Goal: Transaction & Acquisition: Purchase product/service

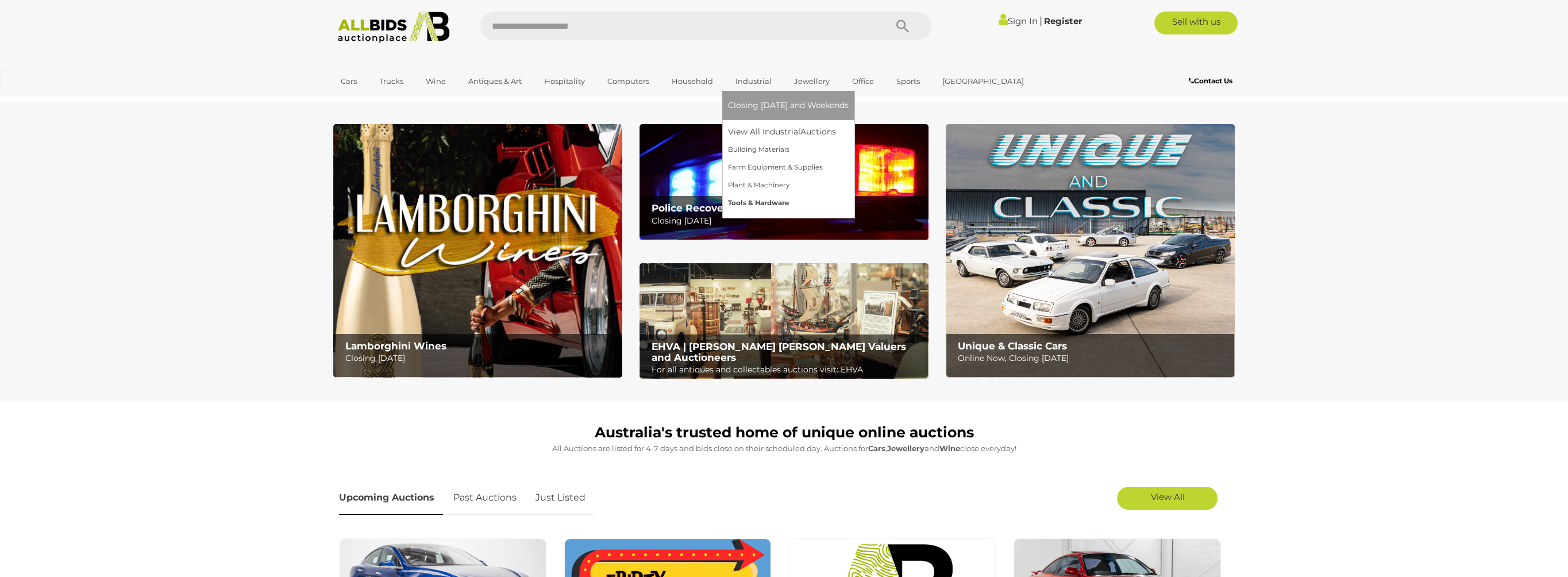
click at [762, 203] on link "Tools & Hardware" at bounding box center [788, 203] width 121 height 18
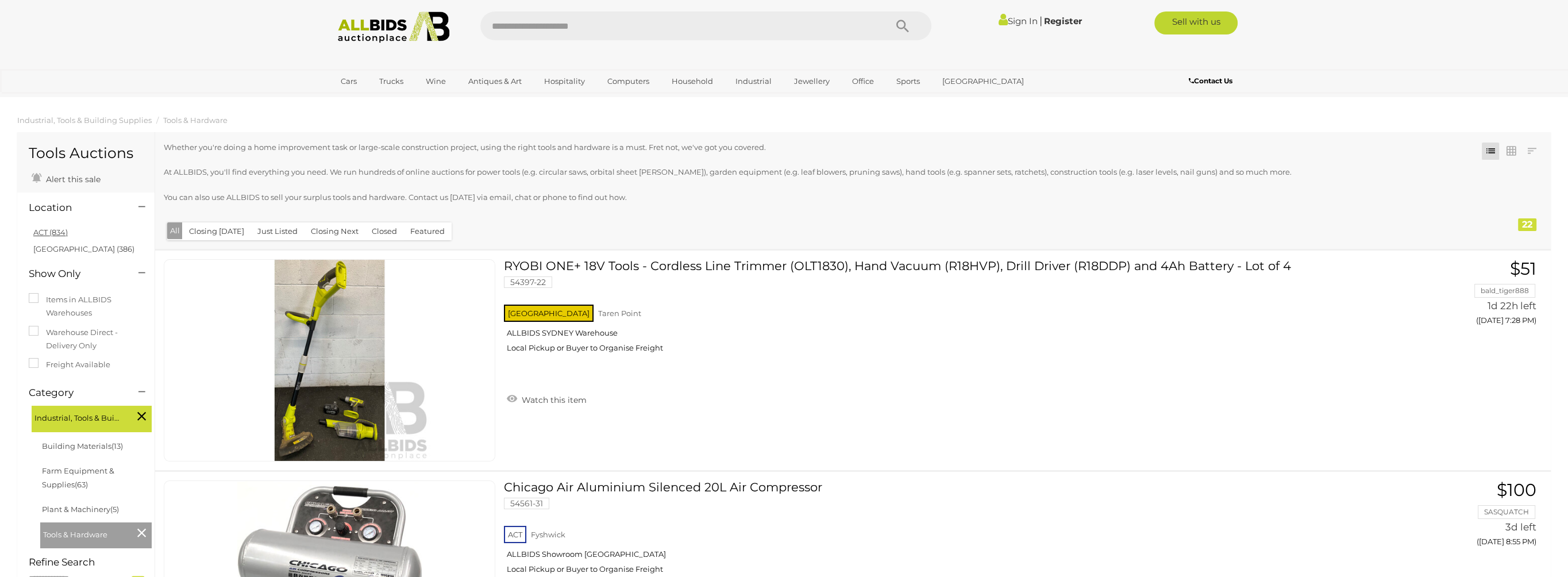
click at [63, 233] on link "ACT (834)" at bounding box center [51, 232] width 35 height 9
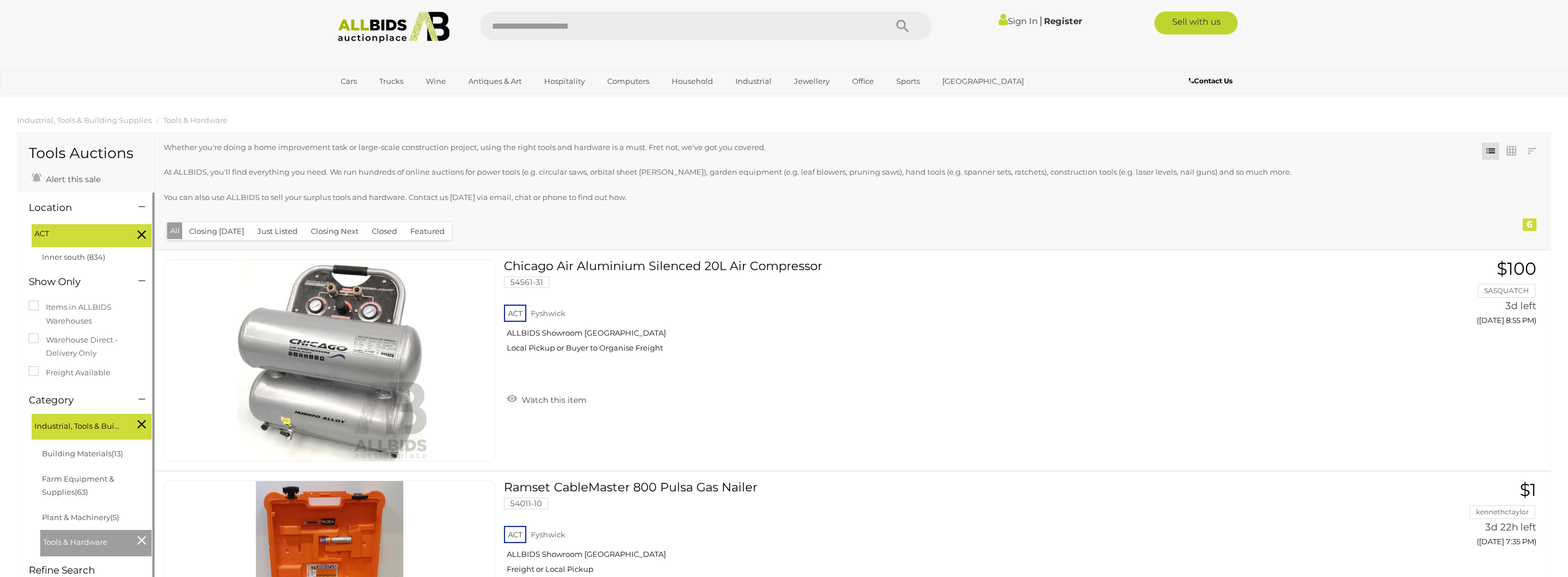
click at [143, 230] on icon at bounding box center [142, 234] width 9 height 15
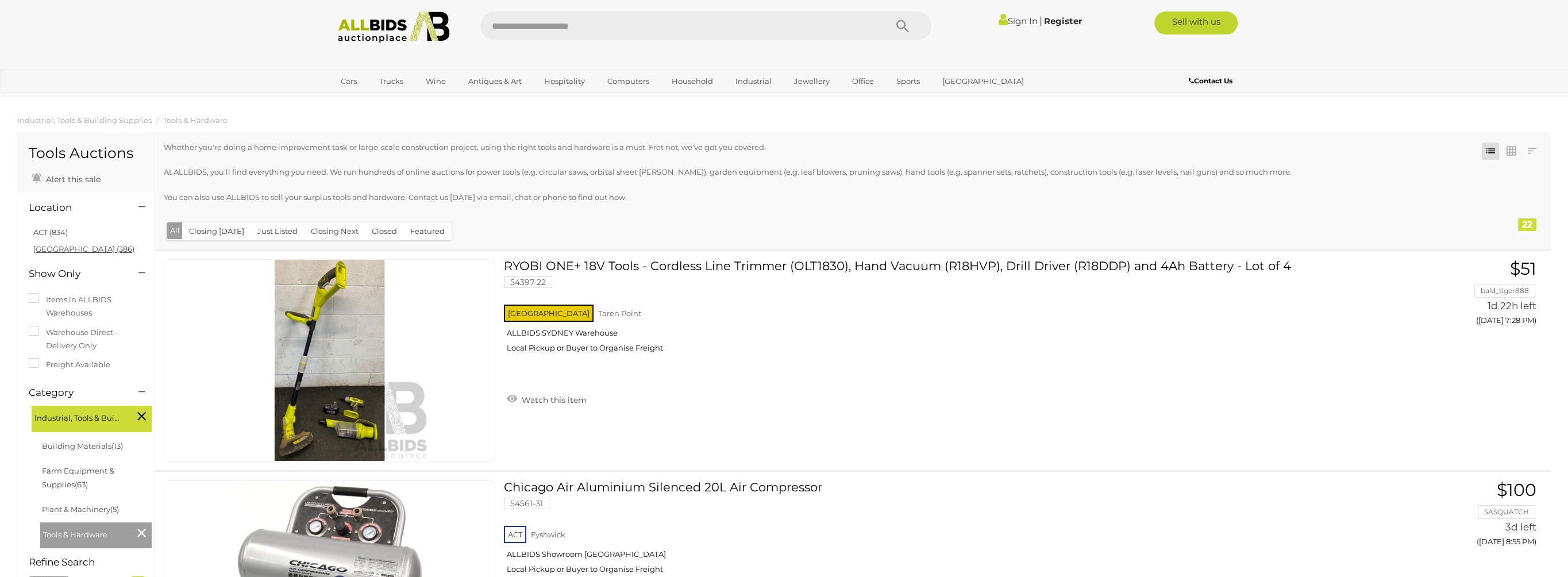
click at [57, 248] on link "NSW (386)" at bounding box center [84, 248] width 101 height 9
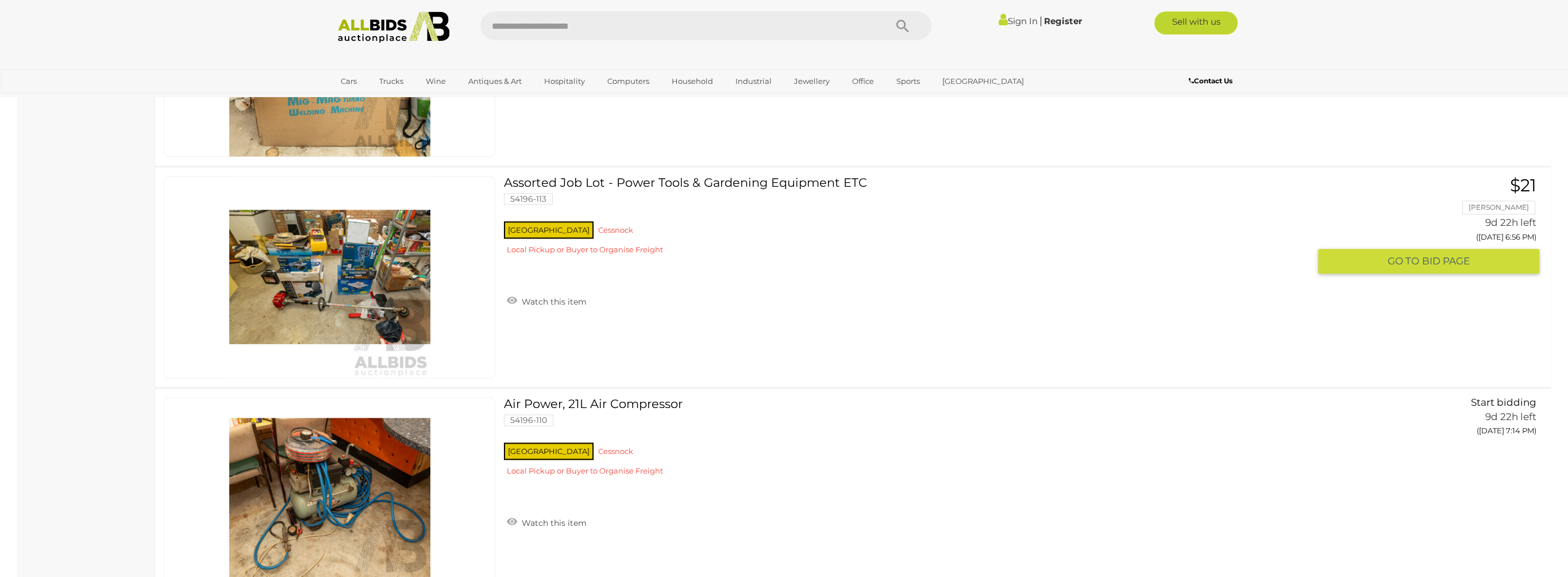
scroll to position [2515, 0]
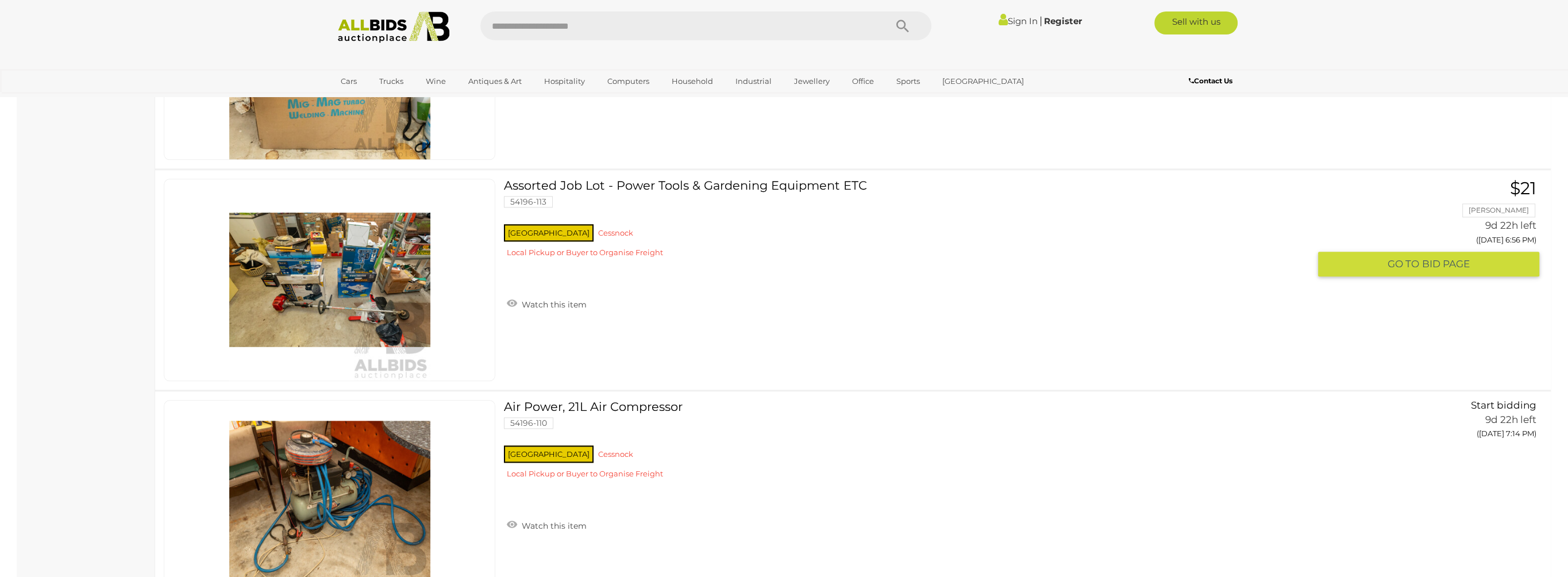
click at [319, 264] on link at bounding box center [330, 280] width 332 height 202
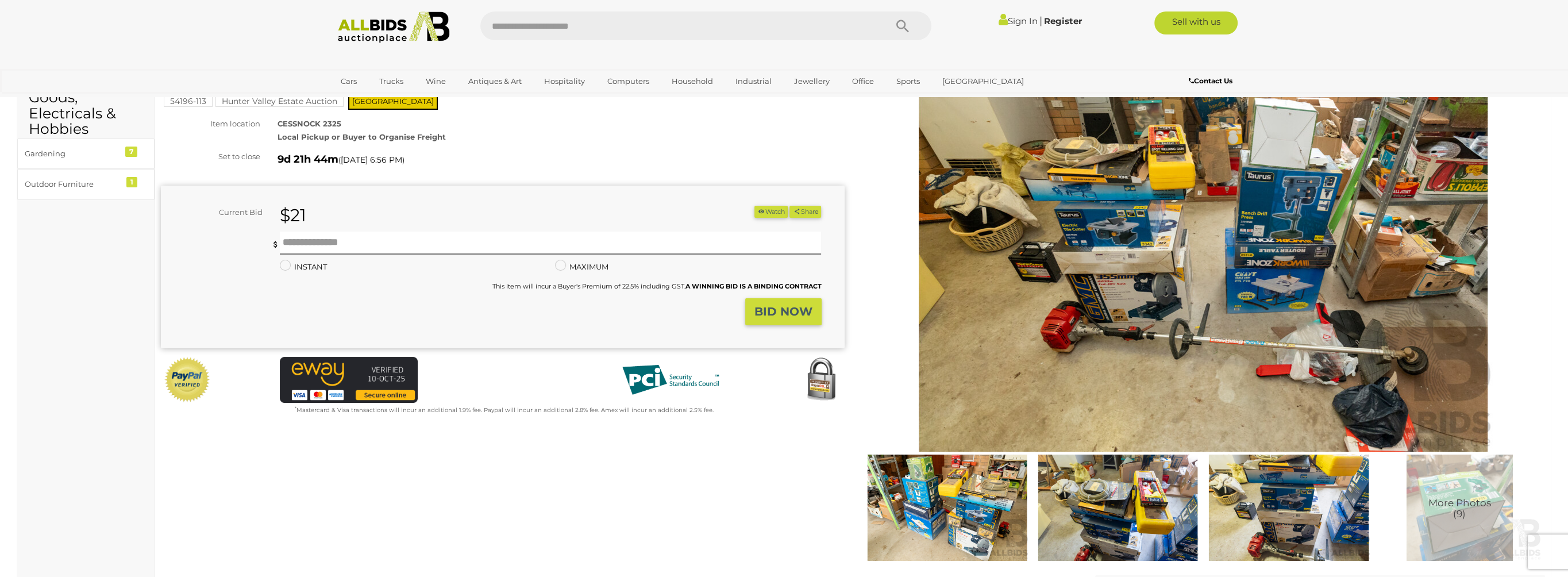
scroll to position [72, 0]
click at [971, 517] on img at bounding box center [947, 507] width 165 height 106
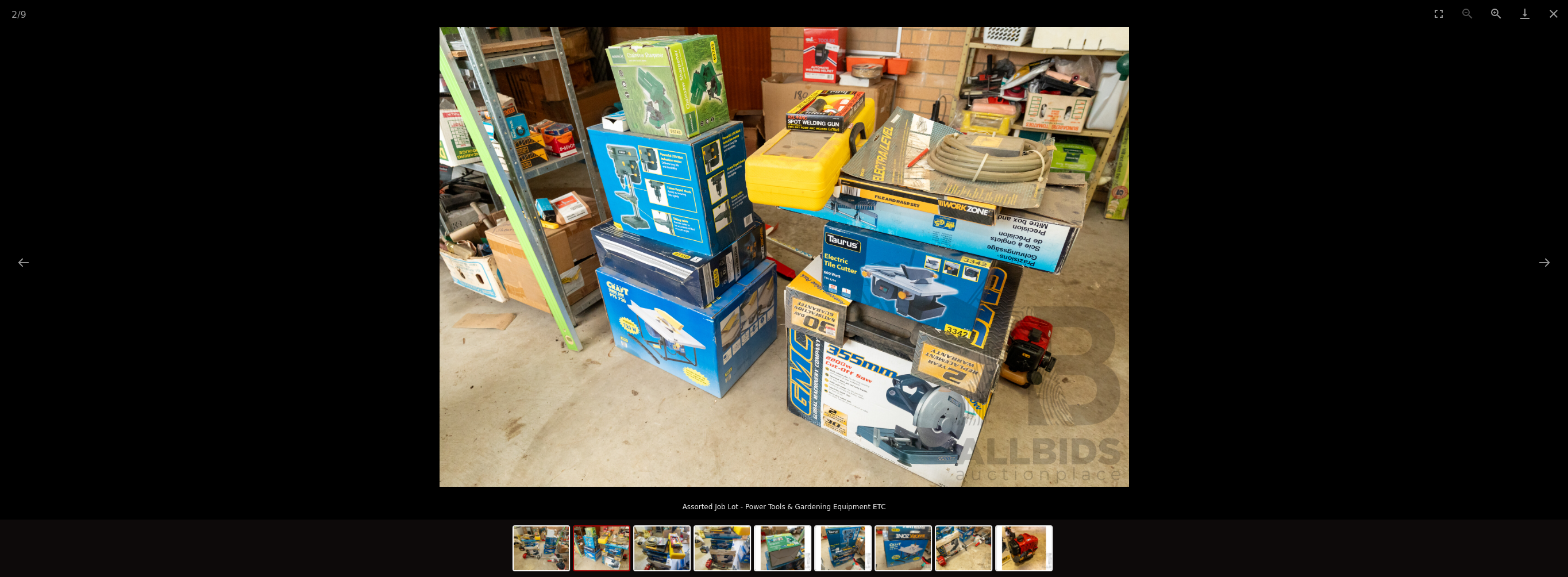
click at [600, 554] on img at bounding box center [602, 548] width 55 height 44
click at [653, 556] on img at bounding box center [662, 548] width 55 height 44
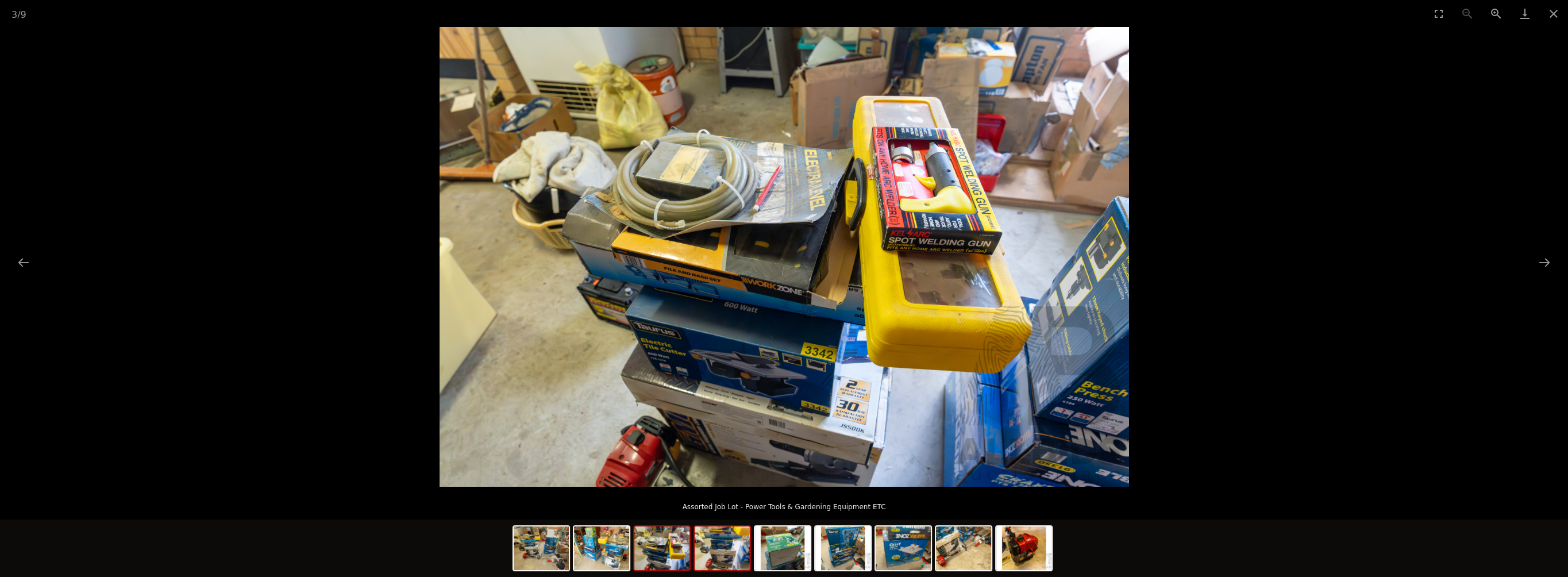
click at [699, 562] on img at bounding box center [722, 548] width 55 height 44
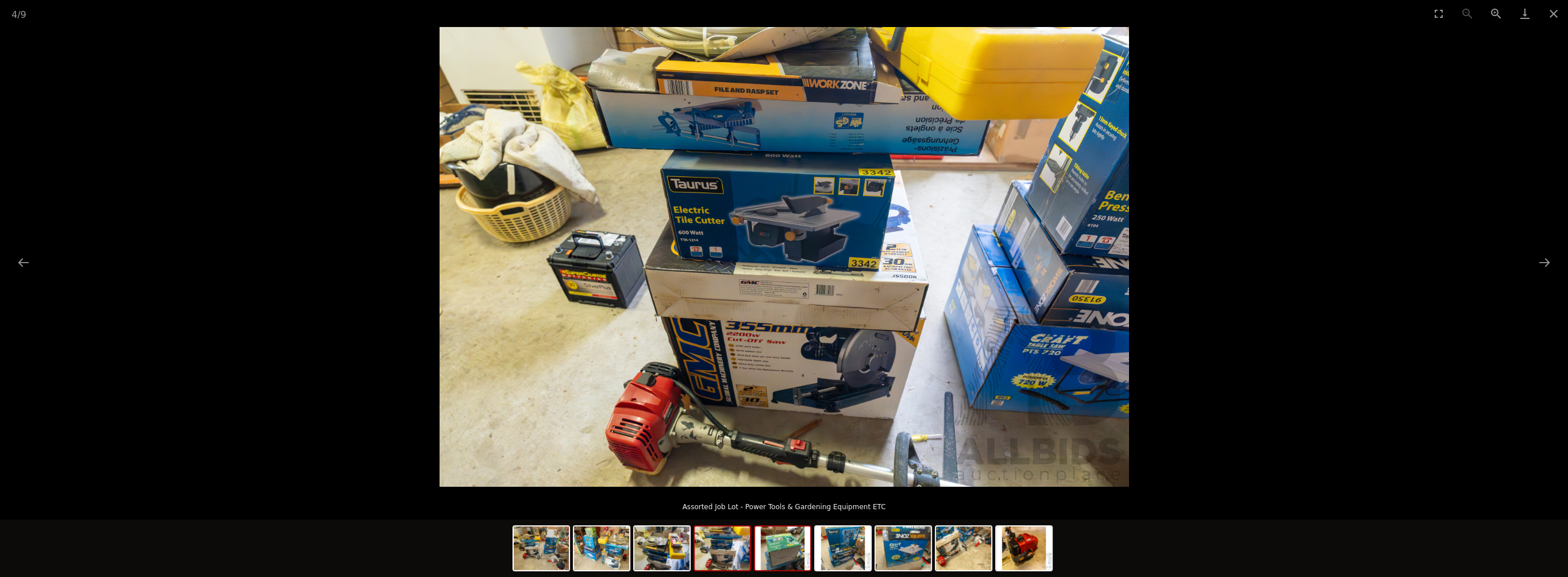
click at [773, 559] on img at bounding box center [783, 548] width 55 height 44
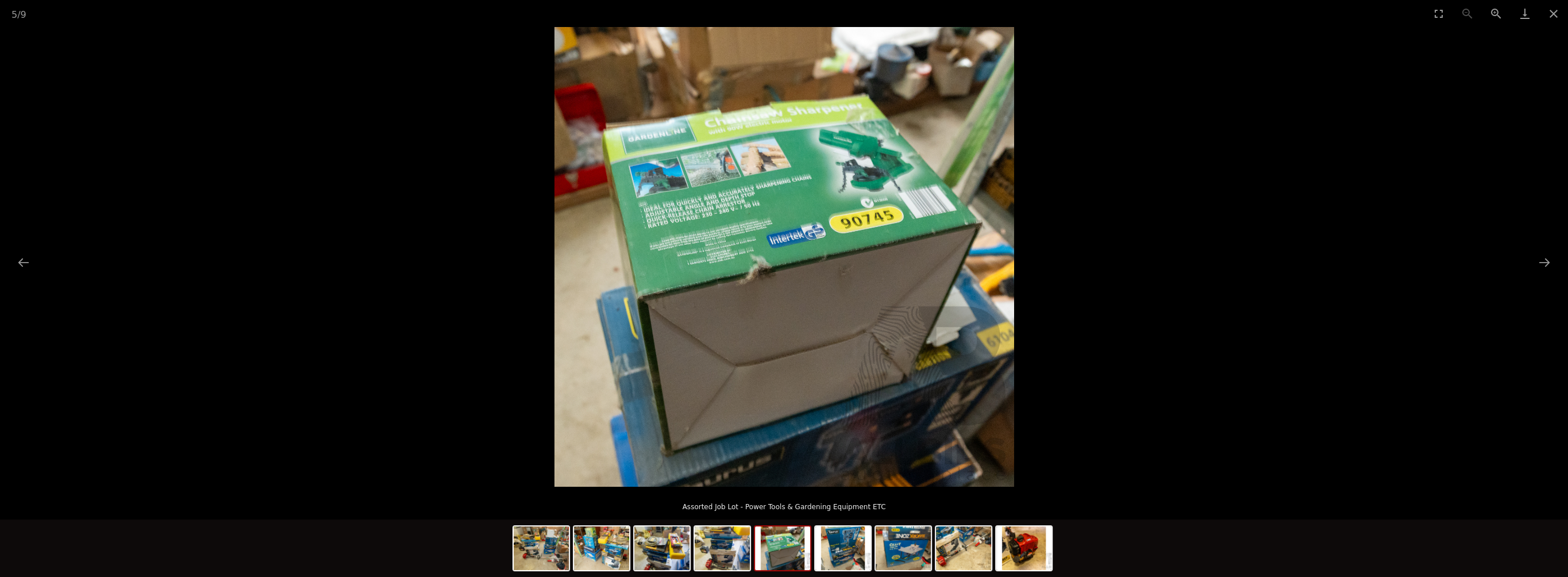
click at [773, 559] on img at bounding box center [783, 548] width 55 height 44
click at [846, 562] on img at bounding box center [843, 548] width 55 height 44
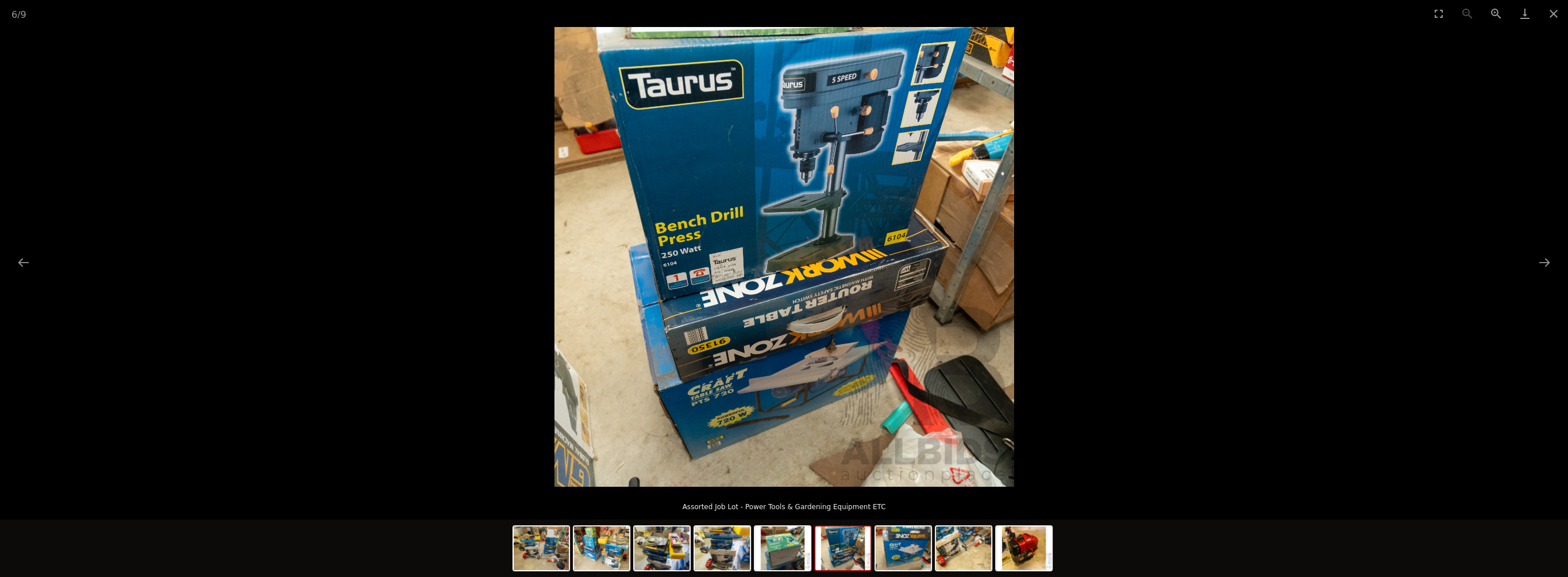
click at [873, 557] on div at bounding box center [784, 550] width 543 height 60
click at [925, 554] on img at bounding box center [904, 548] width 55 height 44
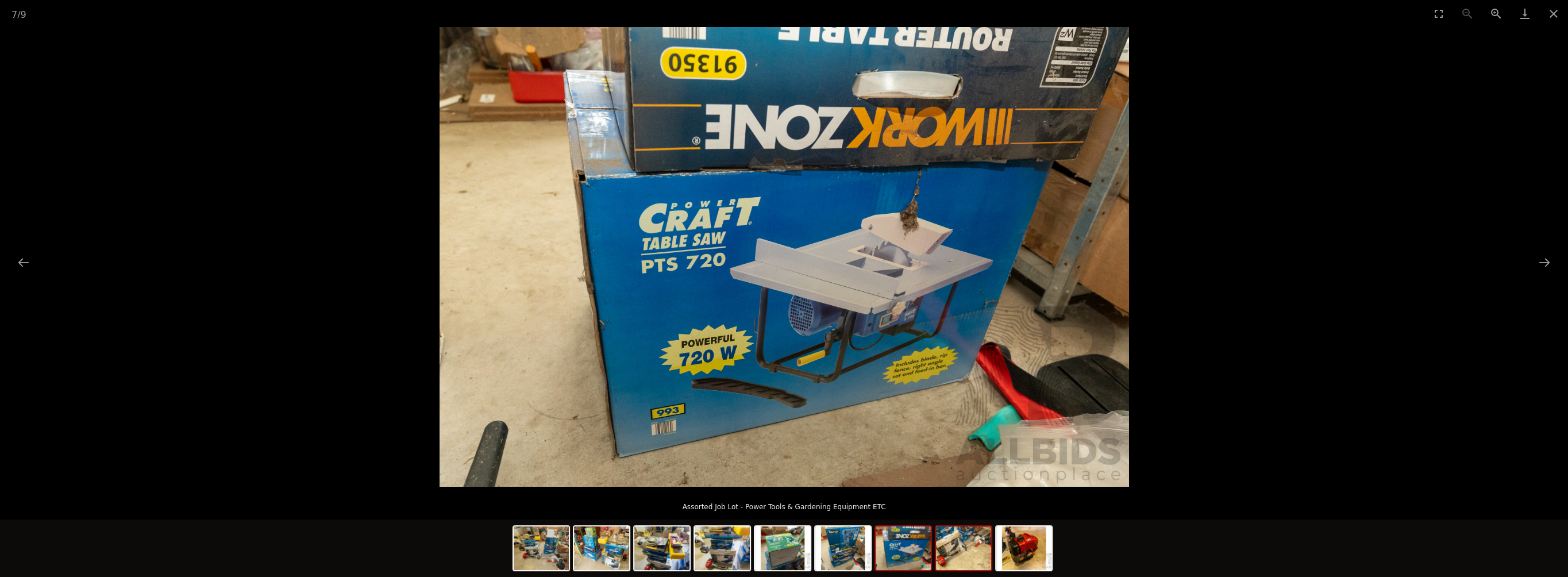
click at [954, 550] on img at bounding box center [964, 548] width 55 height 44
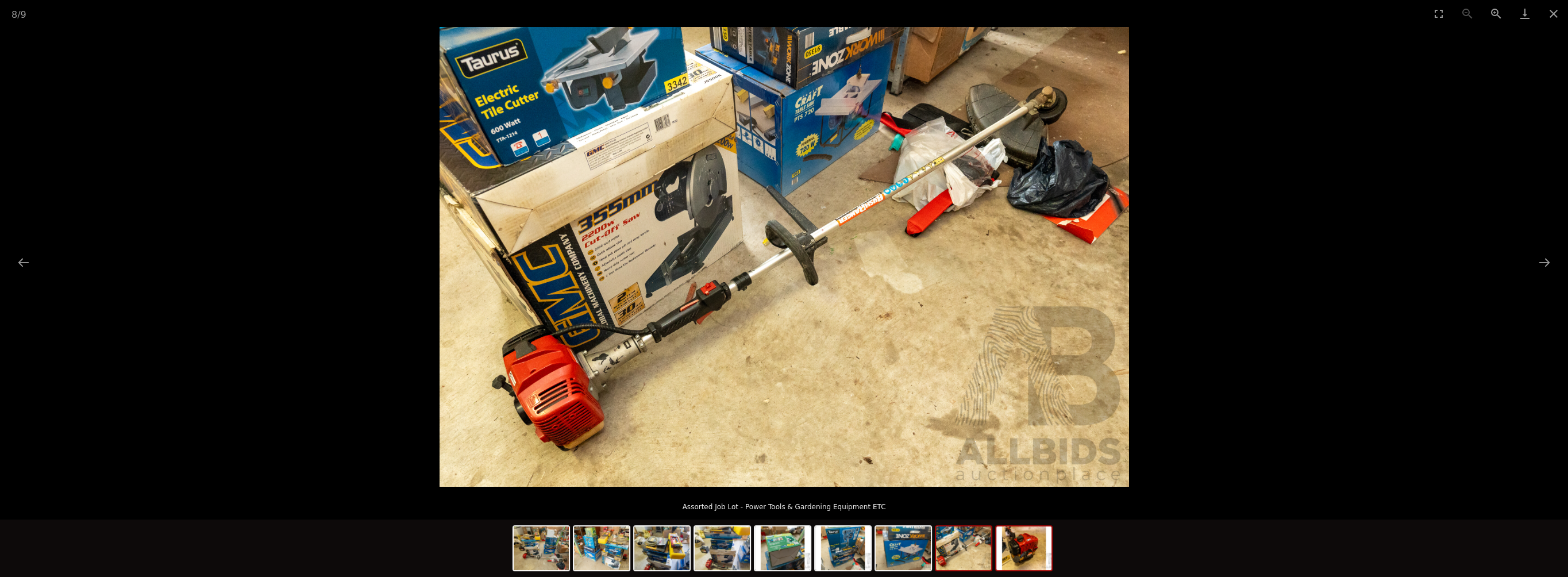
click at [1034, 555] on img at bounding box center [1024, 548] width 55 height 44
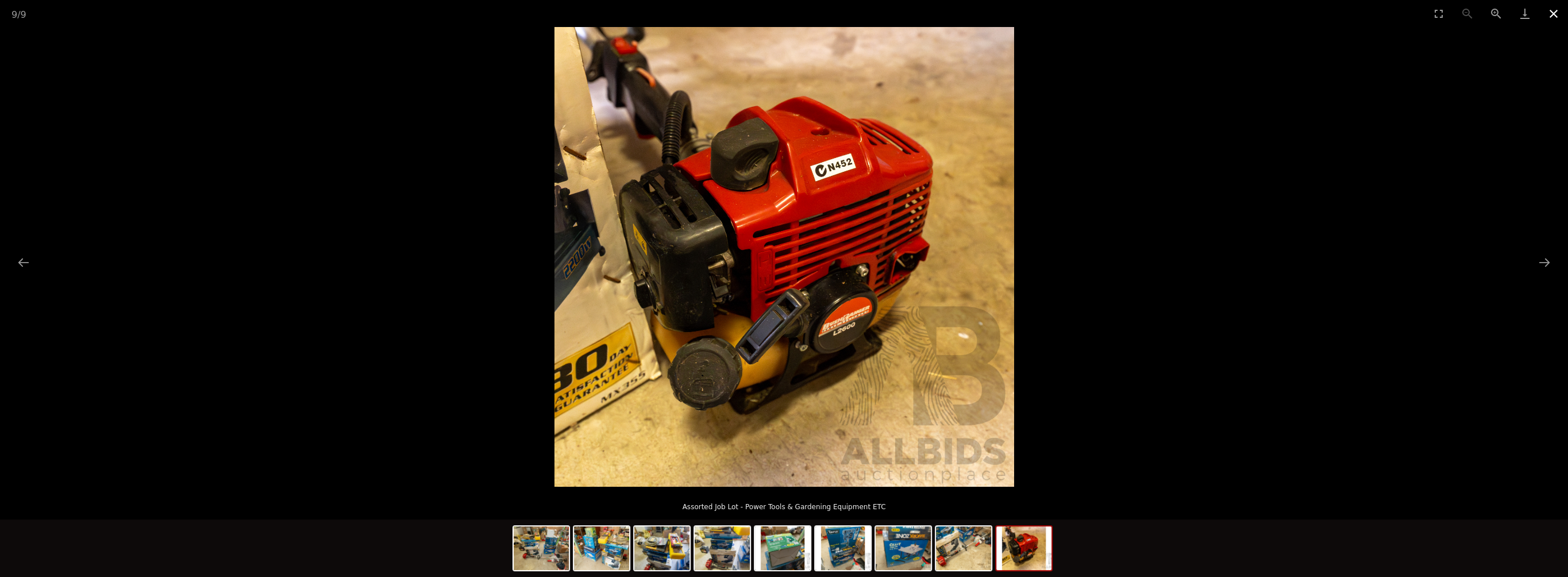
click at [1551, 10] on button "Close gallery" at bounding box center [1554, 14] width 29 height 27
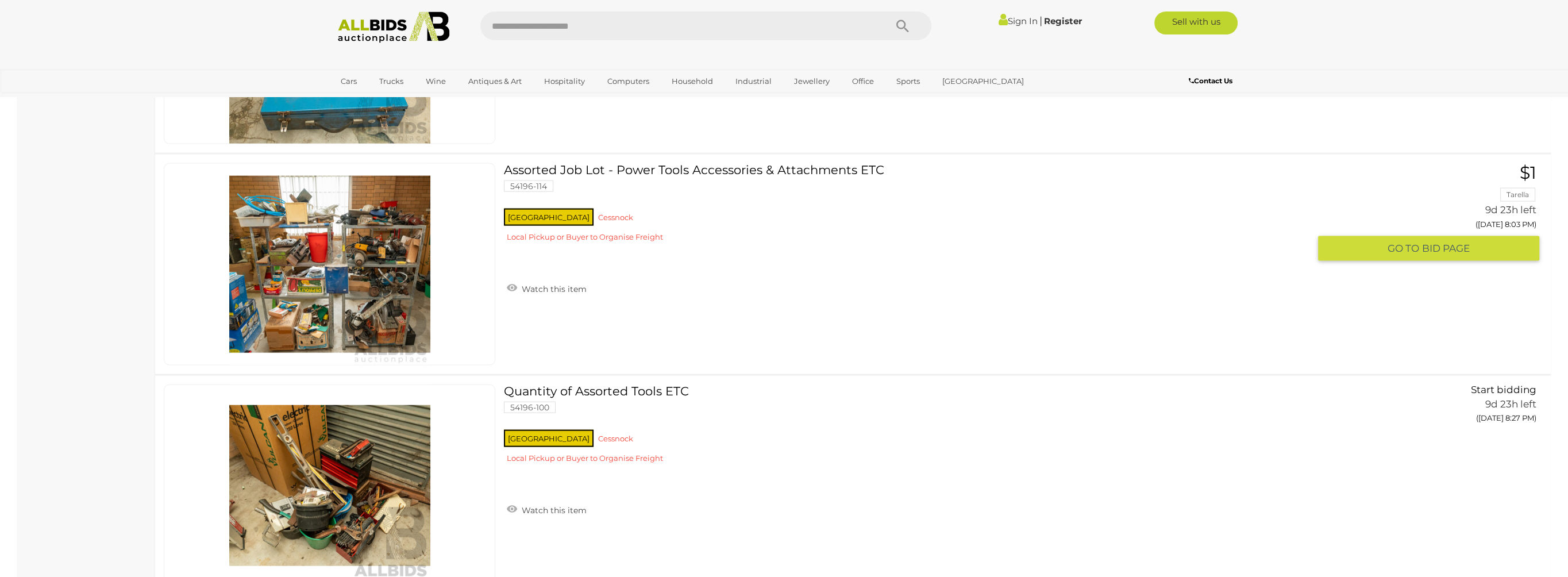
scroll to position [4516, 0]
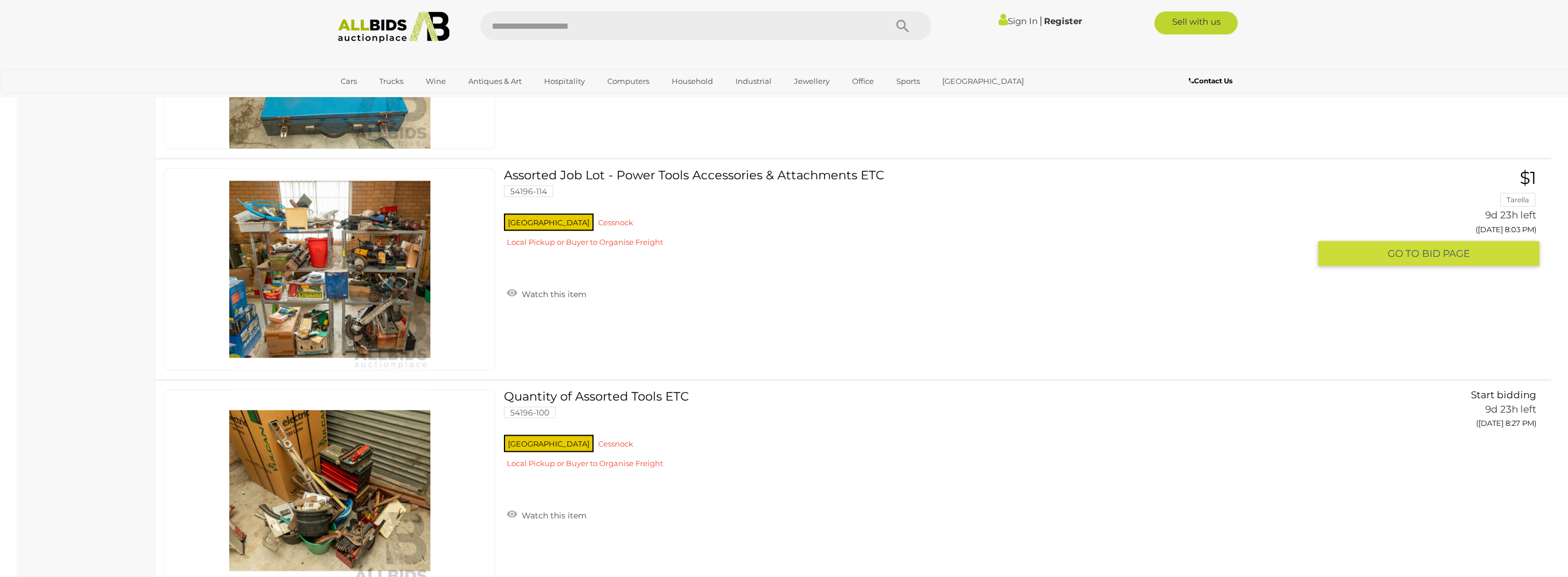
click at [317, 240] on link at bounding box center [330, 269] width 332 height 202
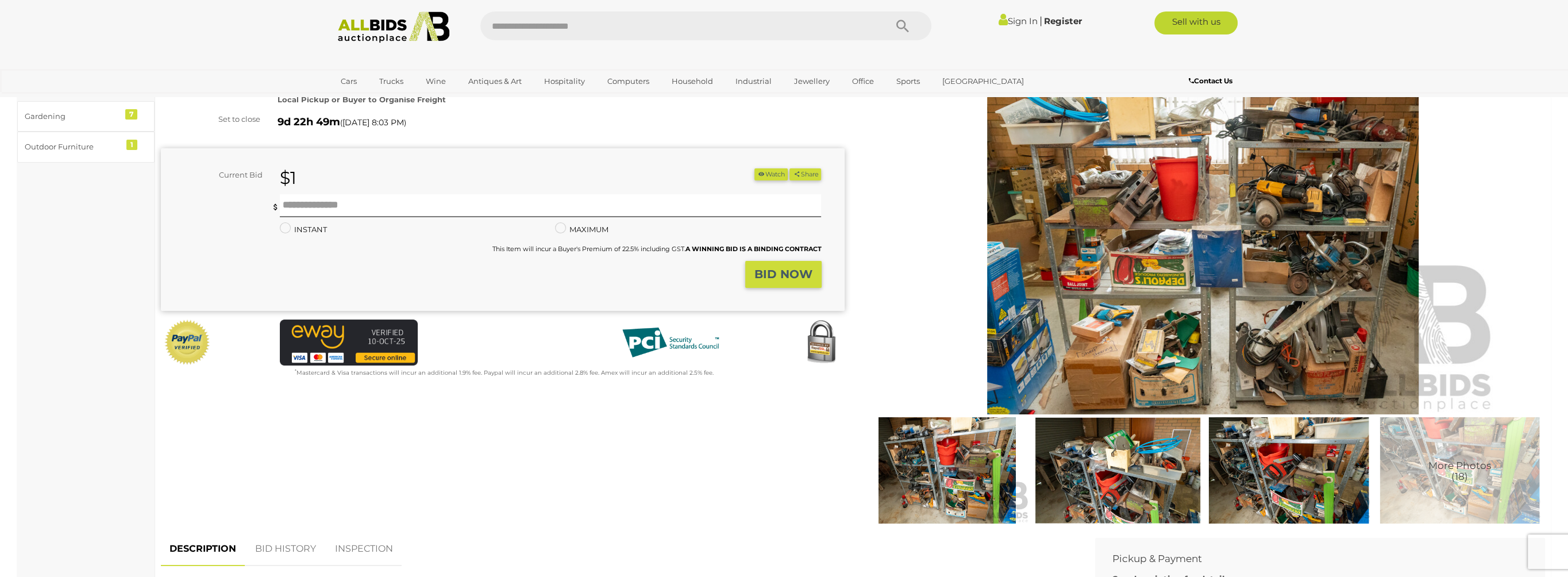
scroll to position [144, 0]
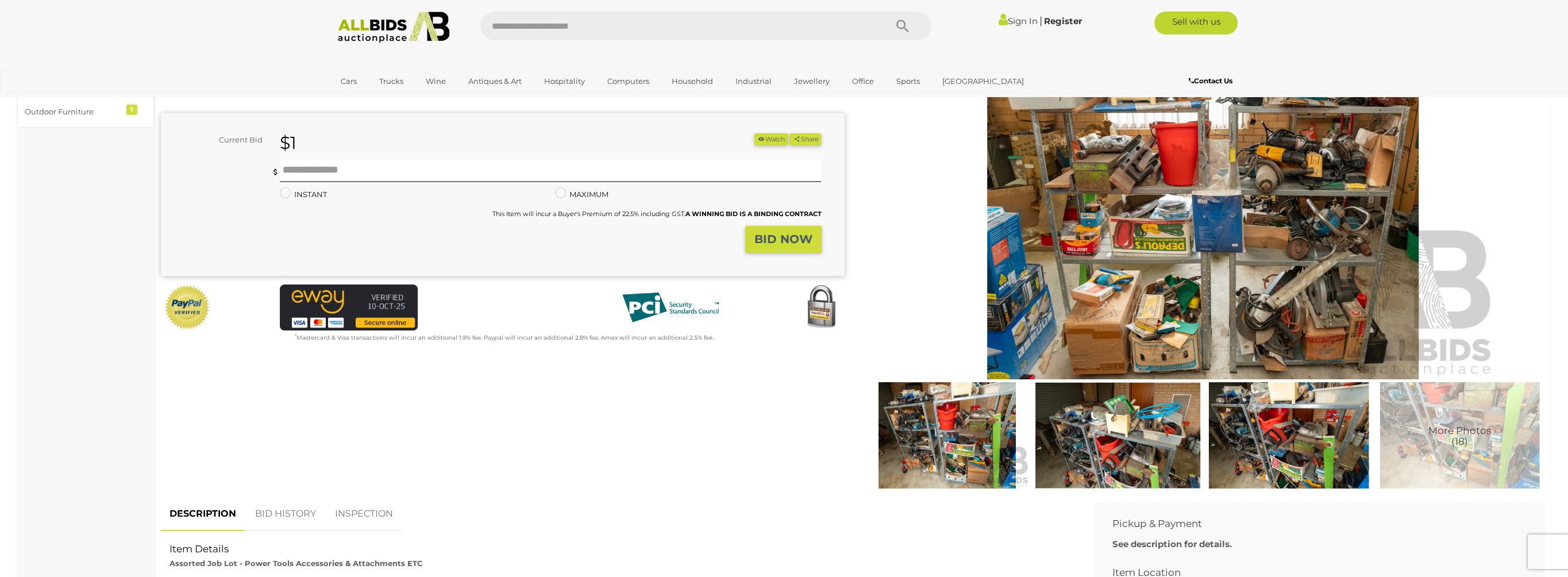
click at [936, 439] on img at bounding box center [947, 435] width 165 height 106
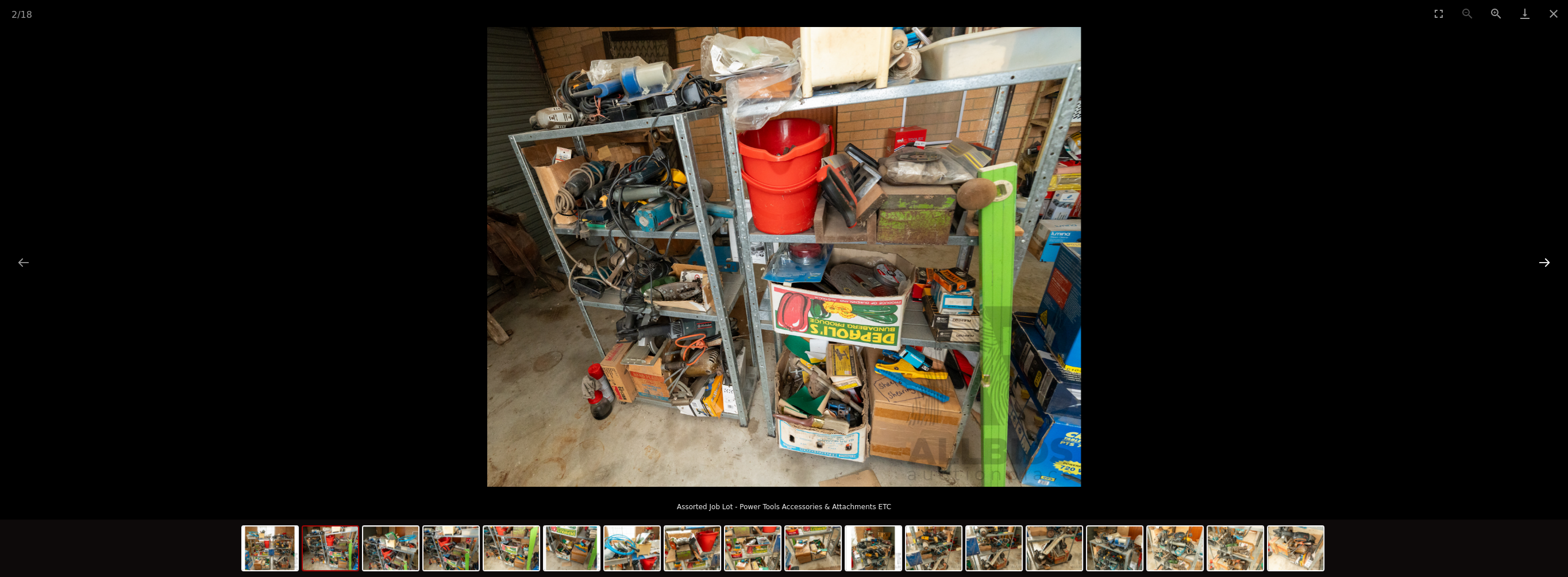
click at [1547, 260] on button "Next slide" at bounding box center [1544, 262] width 24 height 22
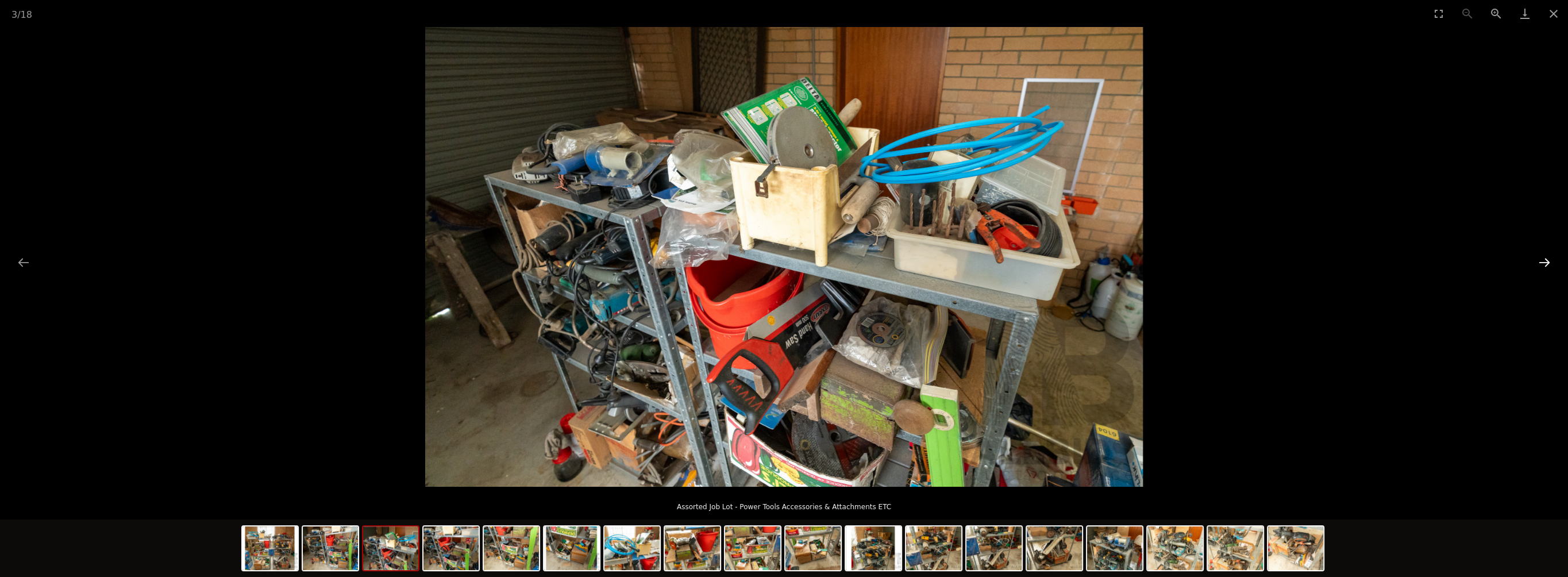
click at [1546, 264] on button "Next slide" at bounding box center [1544, 262] width 24 height 22
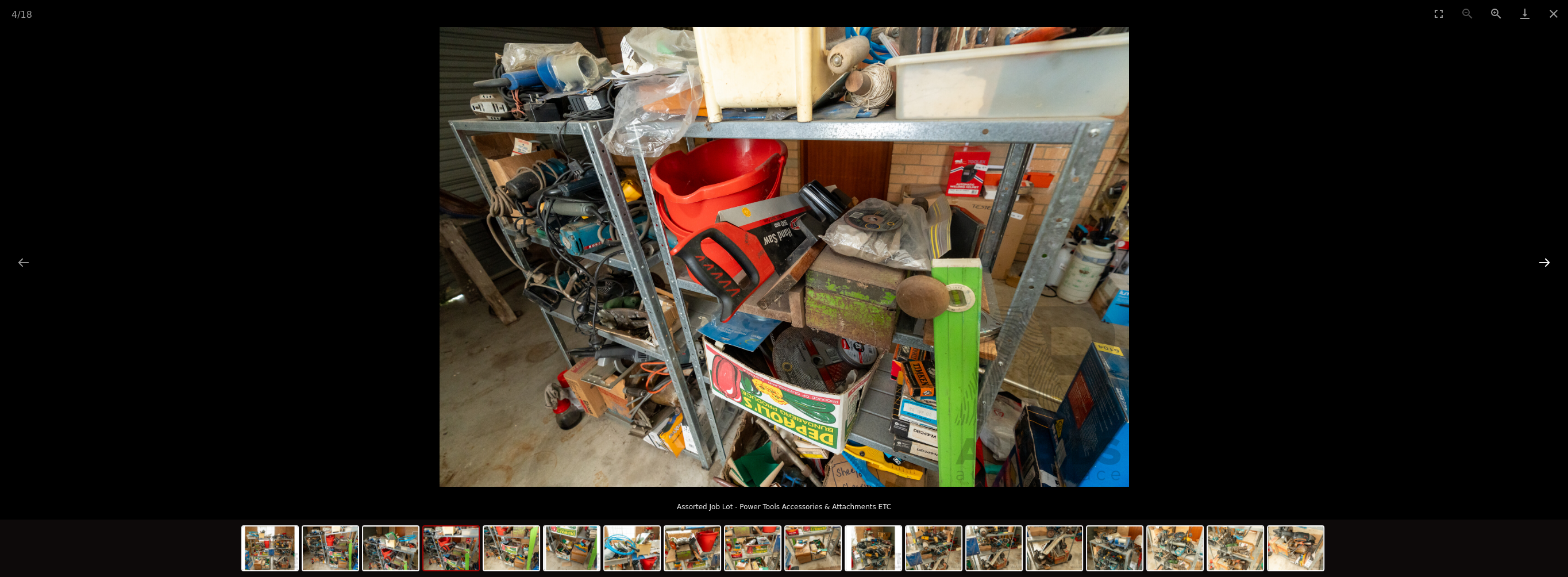
click at [1545, 264] on button "Next slide" at bounding box center [1544, 262] width 24 height 22
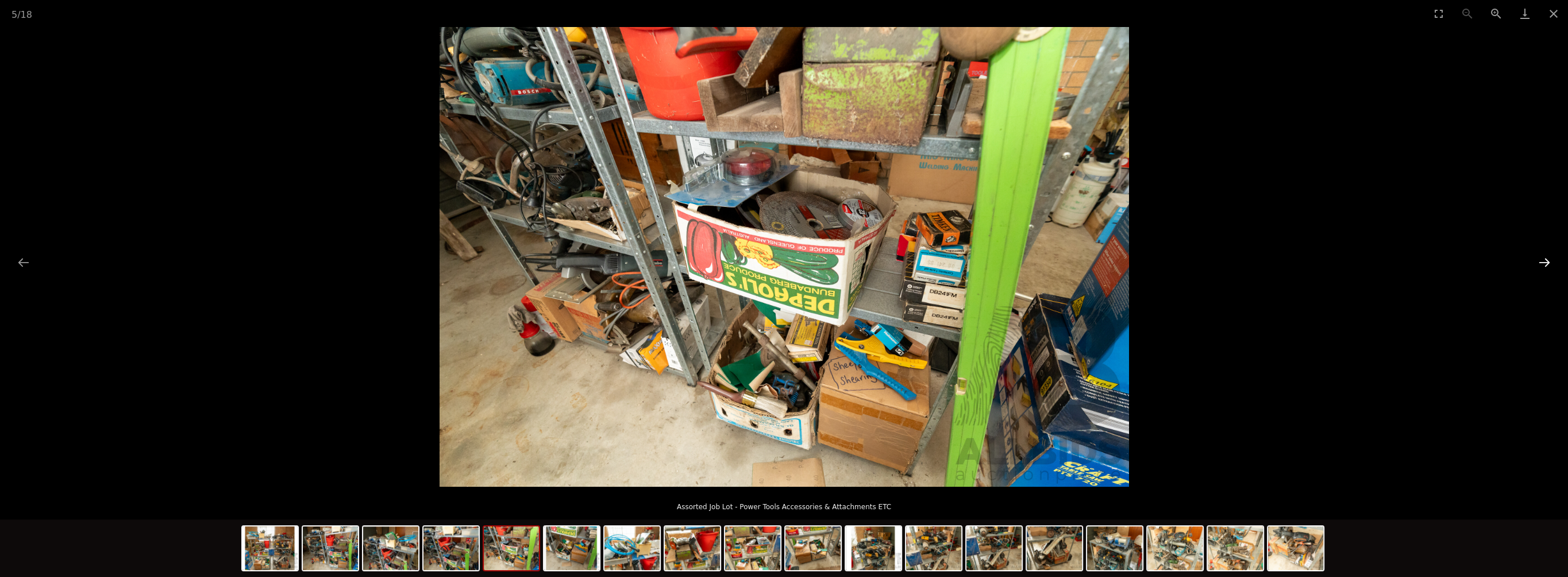
click at [1545, 266] on button "Next slide" at bounding box center [1544, 262] width 24 height 22
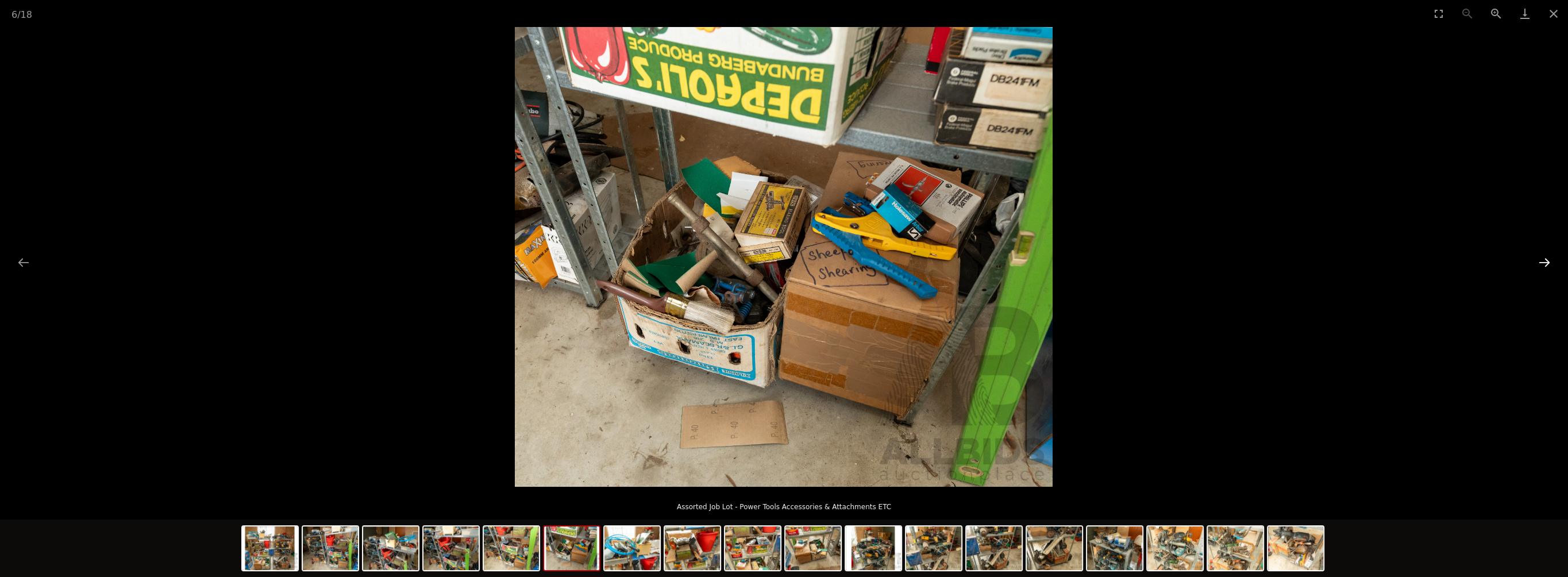
click at [1545, 267] on button "Next slide" at bounding box center [1544, 262] width 24 height 22
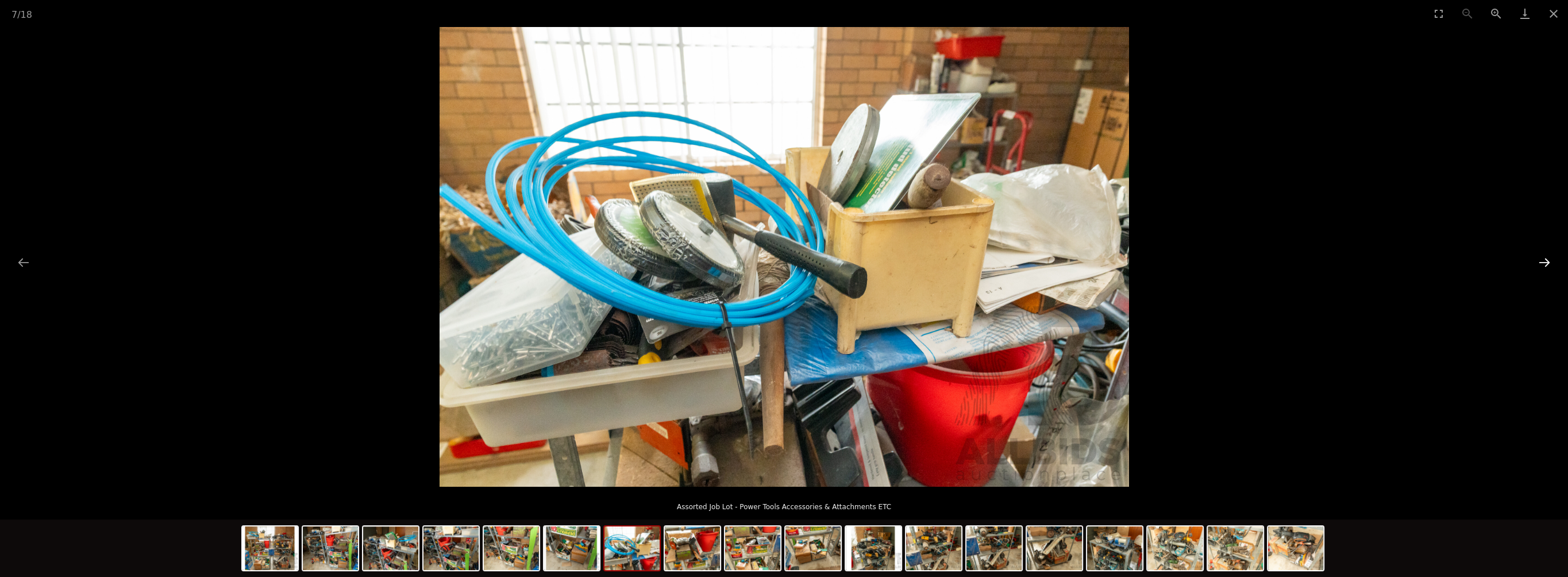
click at [1545, 267] on button "Next slide" at bounding box center [1544, 262] width 24 height 22
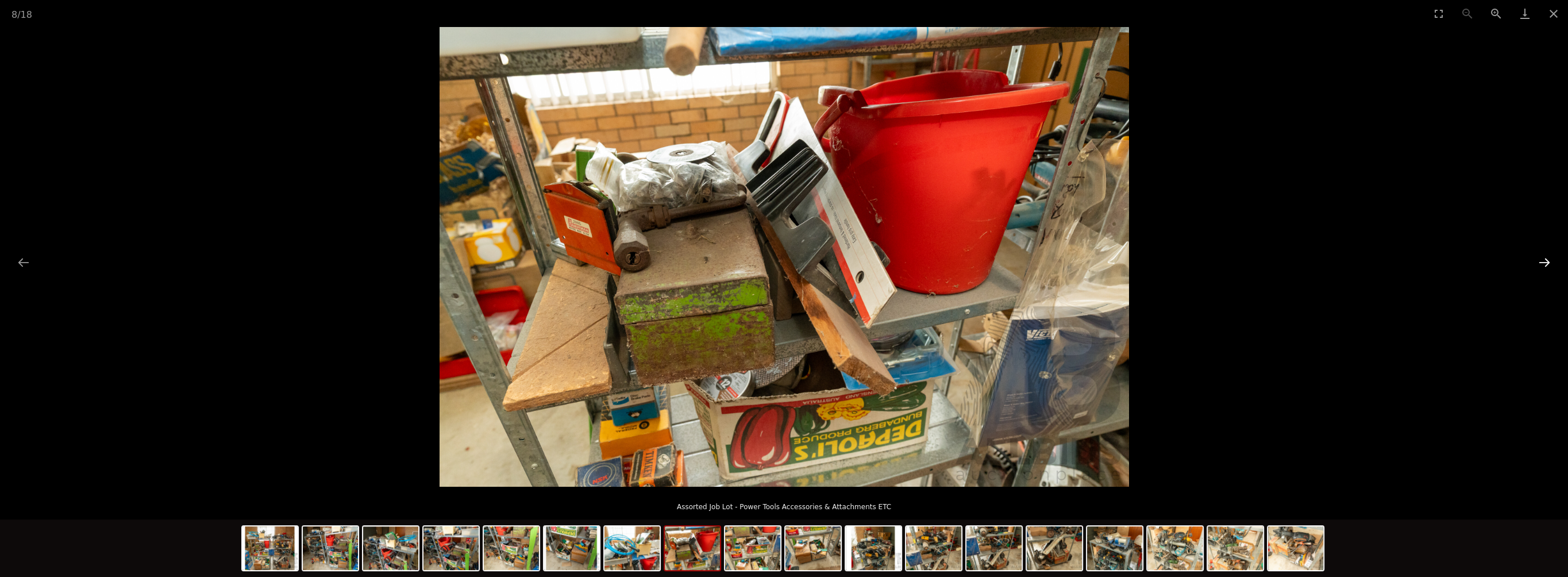
click at [1544, 267] on button "Next slide" at bounding box center [1544, 262] width 24 height 22
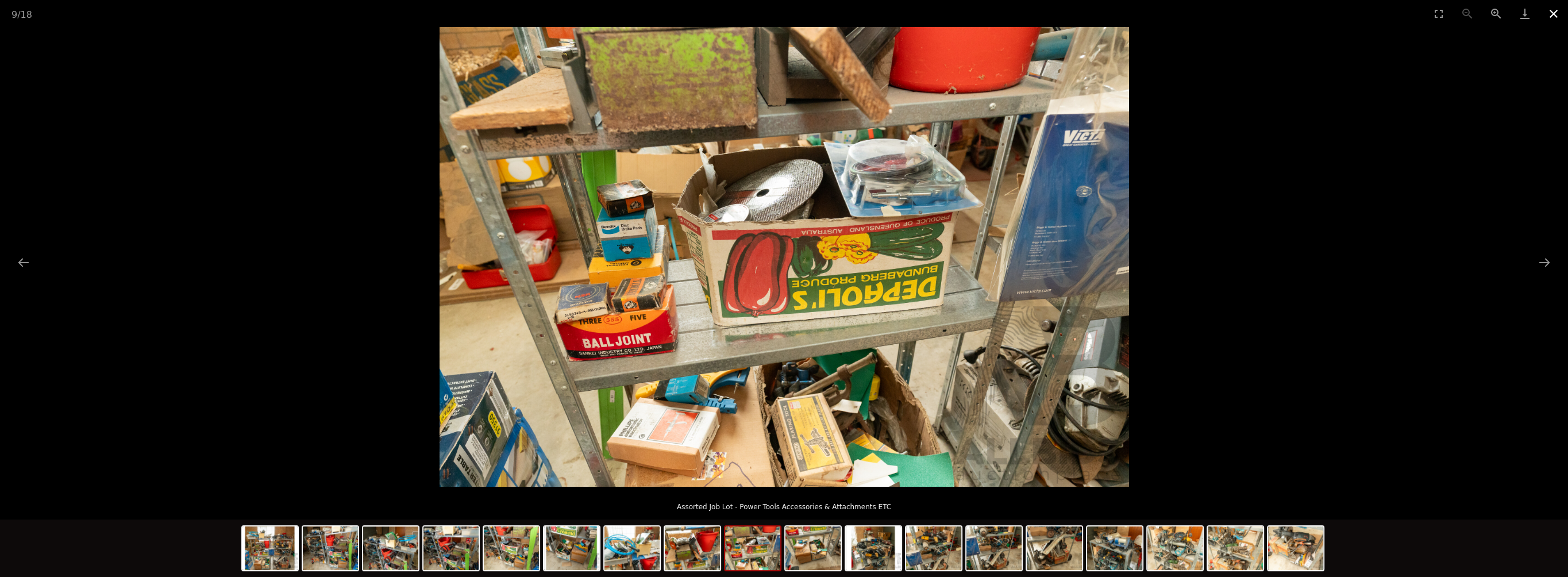
click at [1545, 7] on button "Close gallery" at bounding box center [1554, 14] width 29 height 27
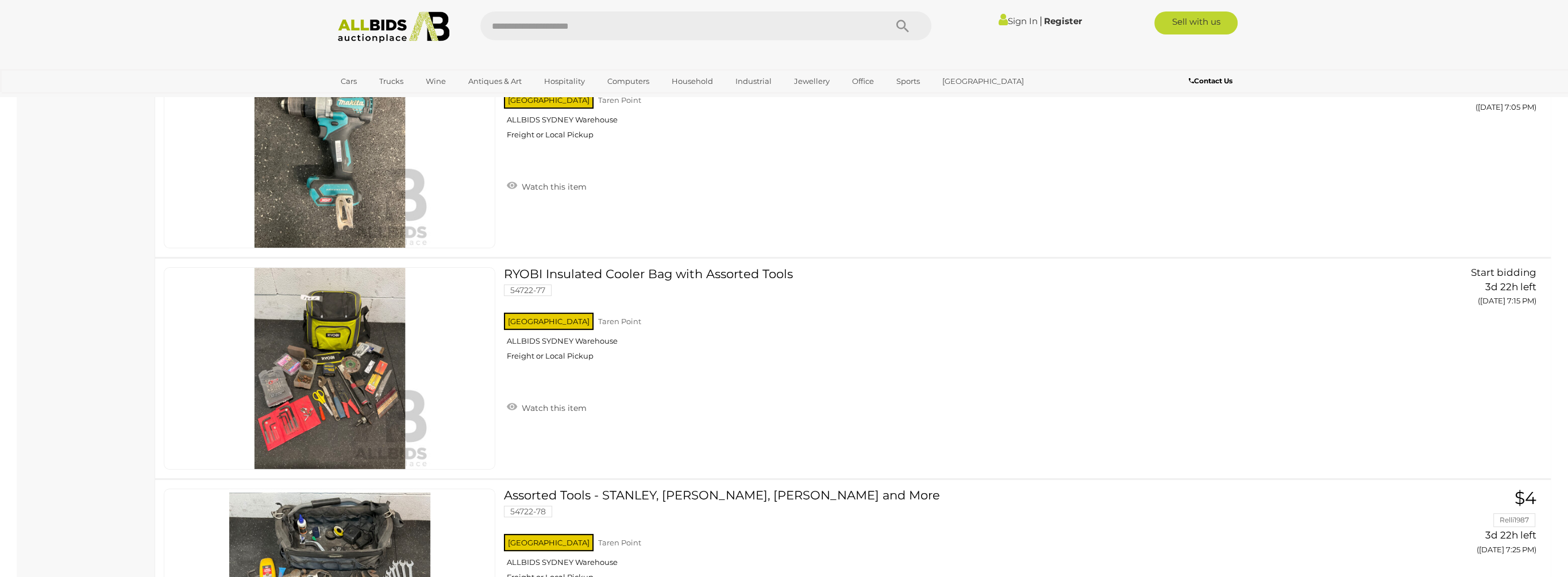
scroll to position [4604, 0]
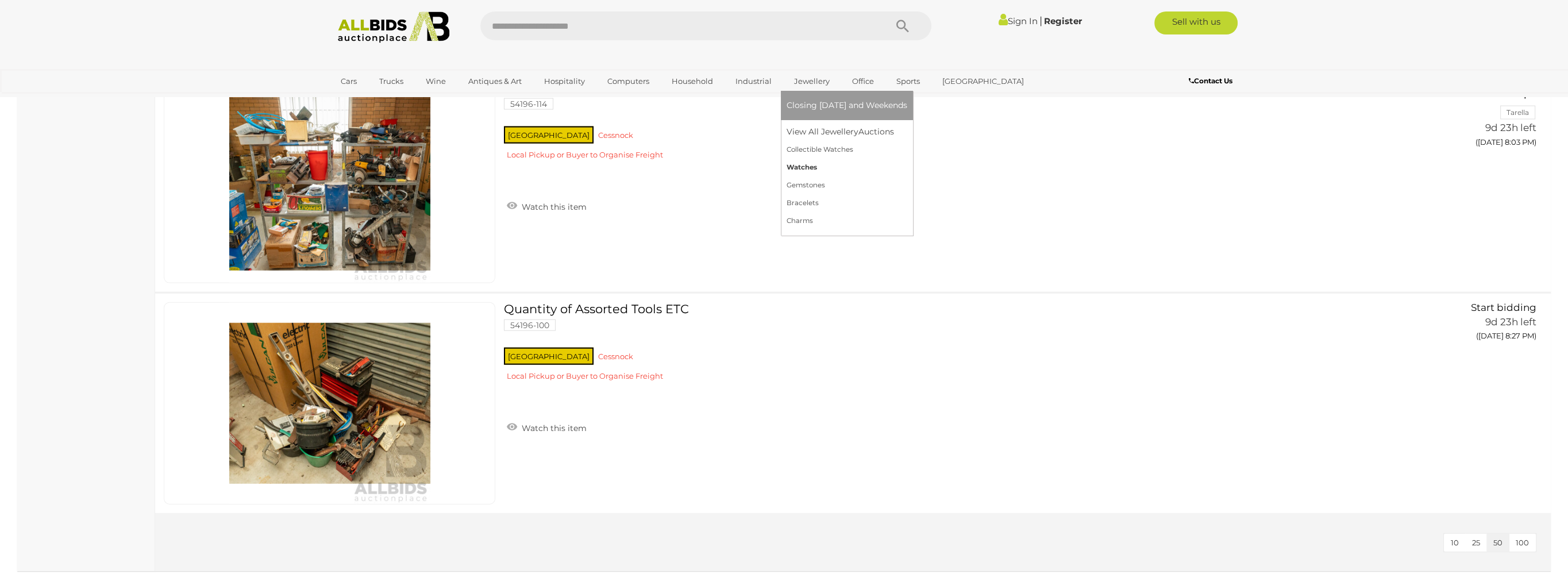
click at [807, 168] on link "Watches" at bounding box center [847, 167] width 121 height 18
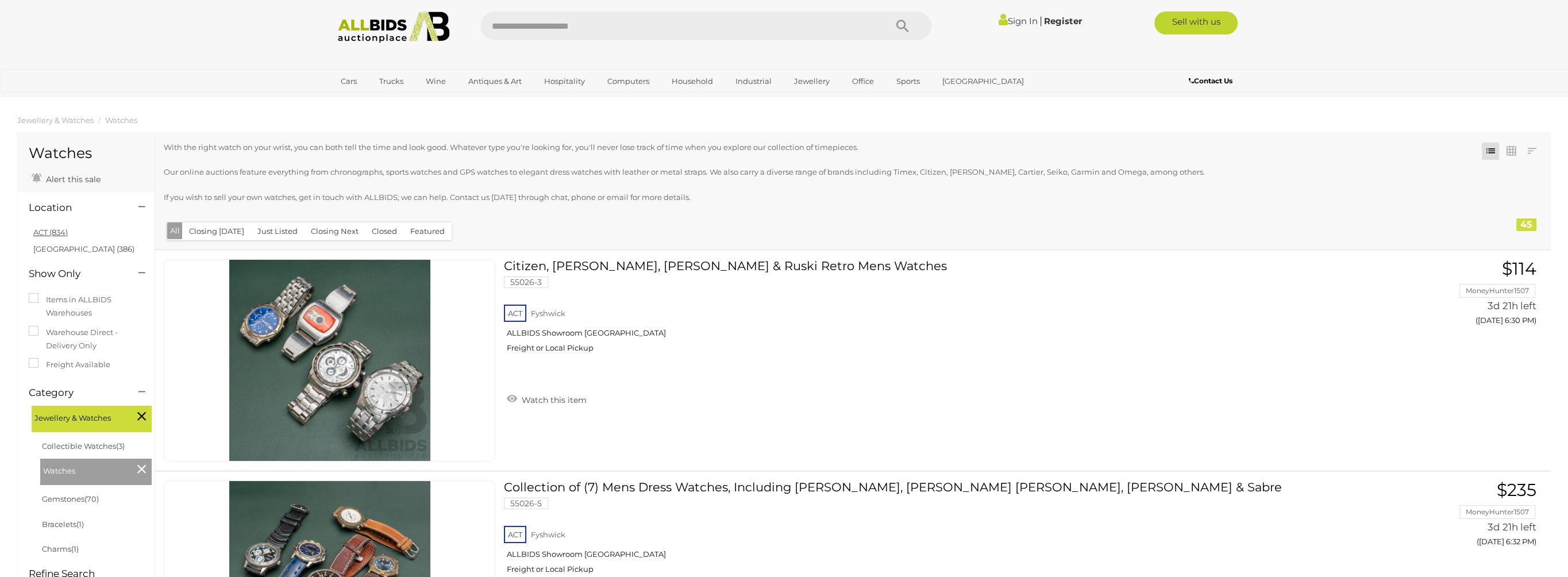
click at [47, 232] on link "ACT (834)" at bounding box center [51, 232] width 35 height 9
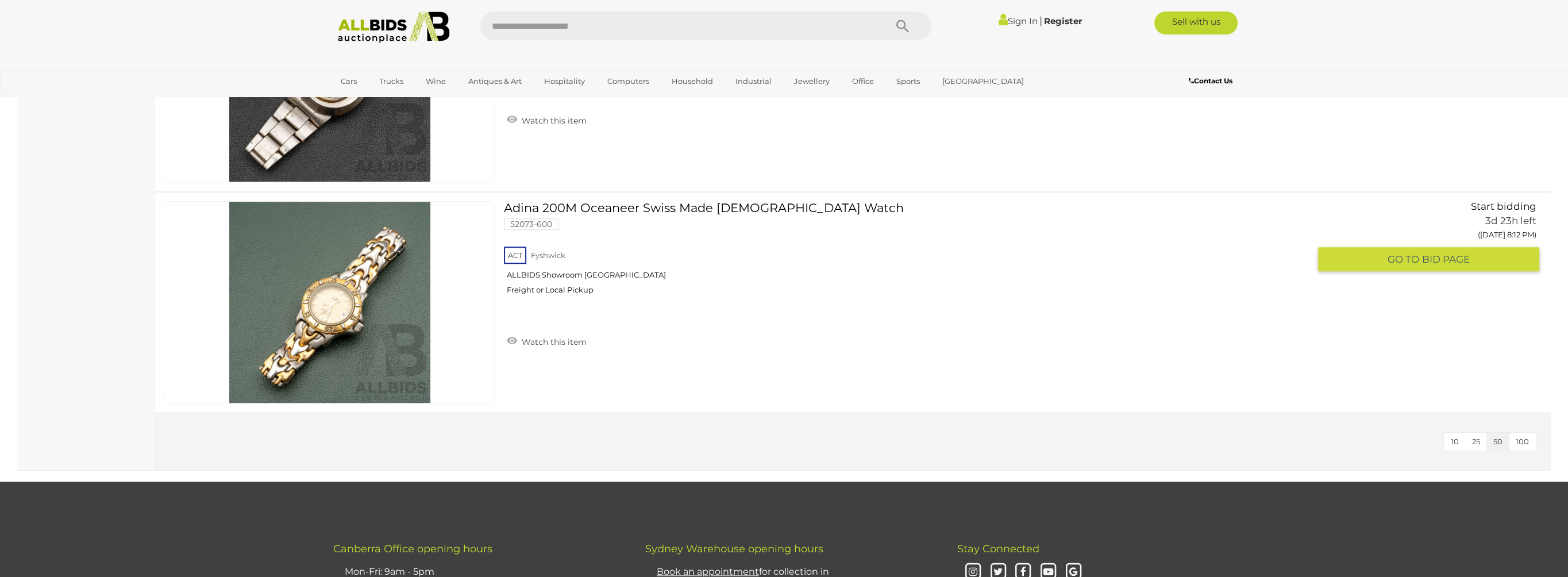
scroll to position [9828, 0]
